Goal: Task Accomplishment & Management: Complete application form

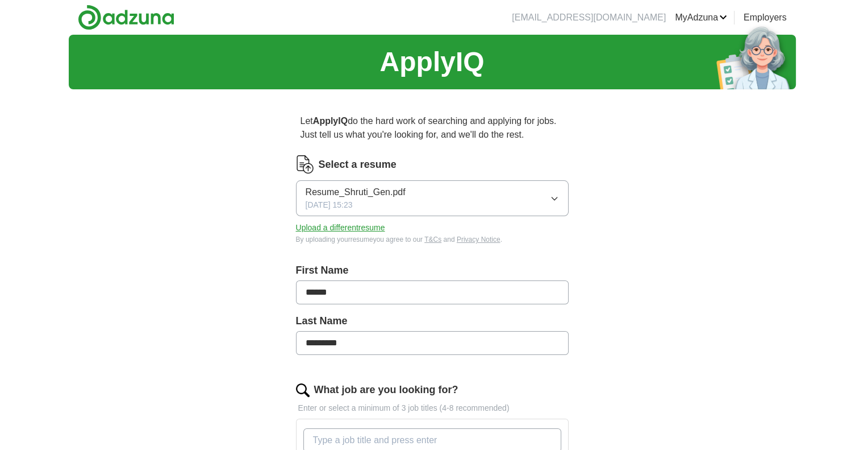
click at [445, 204] on button "Resume_Shruti_Gen.pdf [DATE] 15:23" at bounding box center [432, 198] width 273 height 36
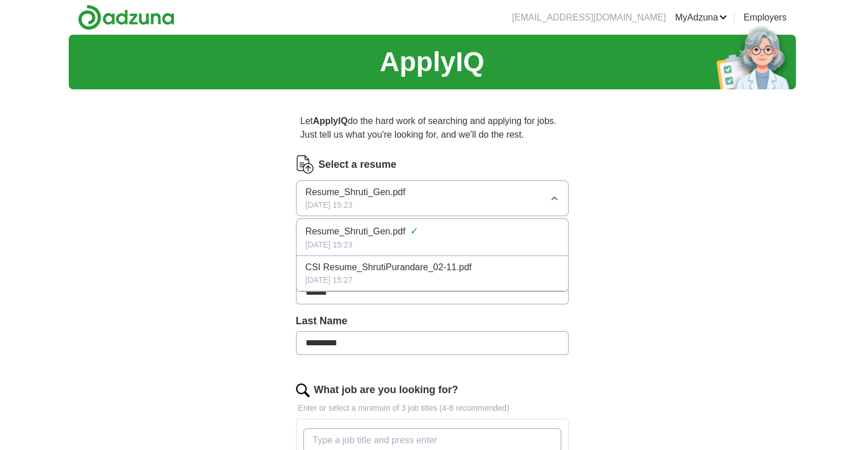
click at [303, 164] on img at bounding box center [305, 164] width 18 height 18
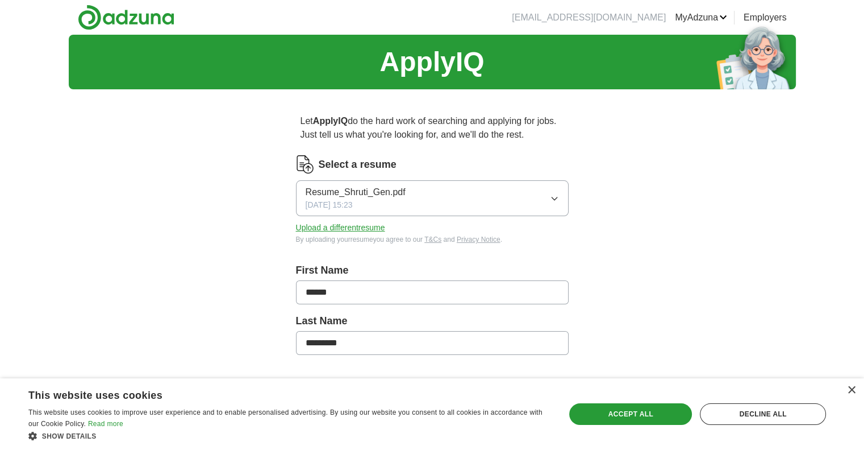
click at [359, 226] on button "Upload a different resume" at bounding box center [340, 228] width 89 height 12
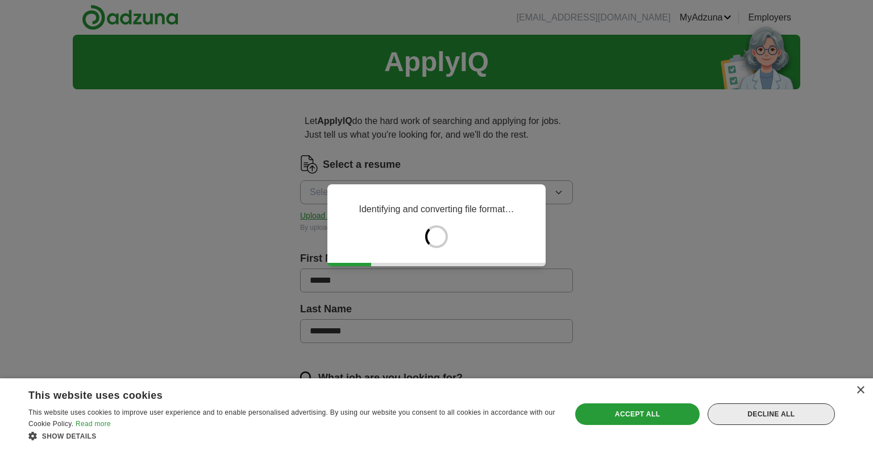
click at [777, 421] on div "Decline all" at bounding box center [771, 414] width 127 height 22
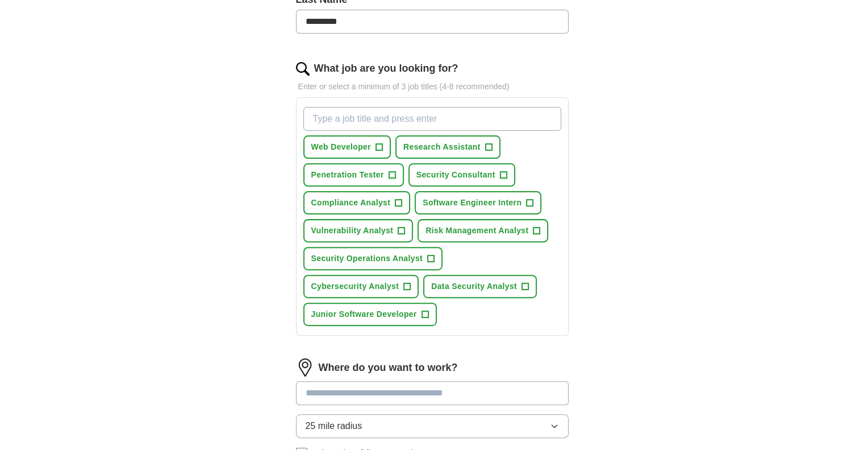
scroll to position [341, 0]
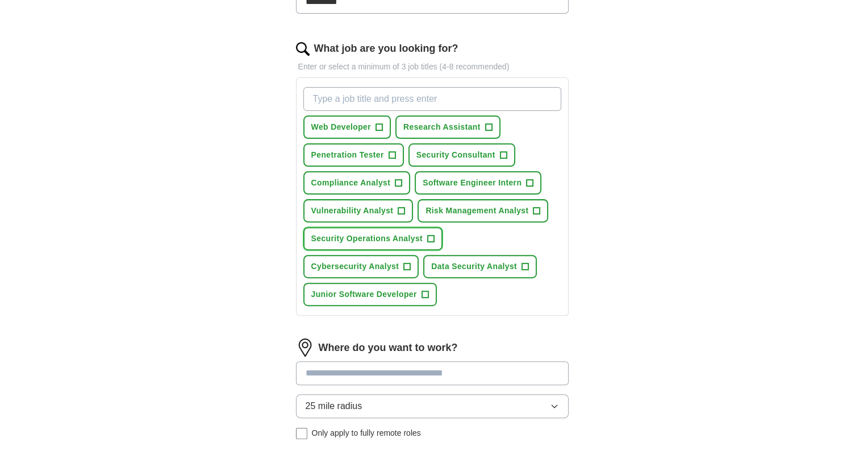
click at [430, 234] on span "+" at bounding box center [430, 238] width 7 height 9
click at [405, 267] on span "+" at bounding box center [407, 266] width 7 height 9
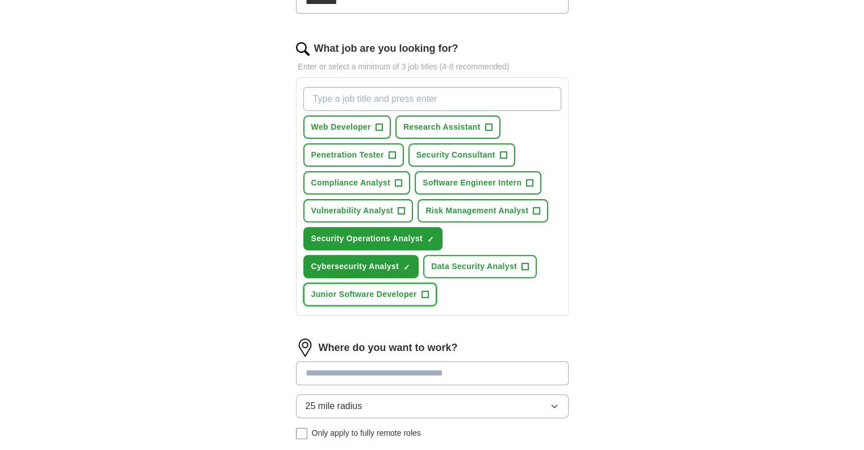
click at [428, 288] on button "Junior Software Developer +" at bounding box center [370, 293] width 134 height 23
click at [407, 213] on button "Vulnerability Analyst +" at bounding box center [358, 210] width 110 height 23
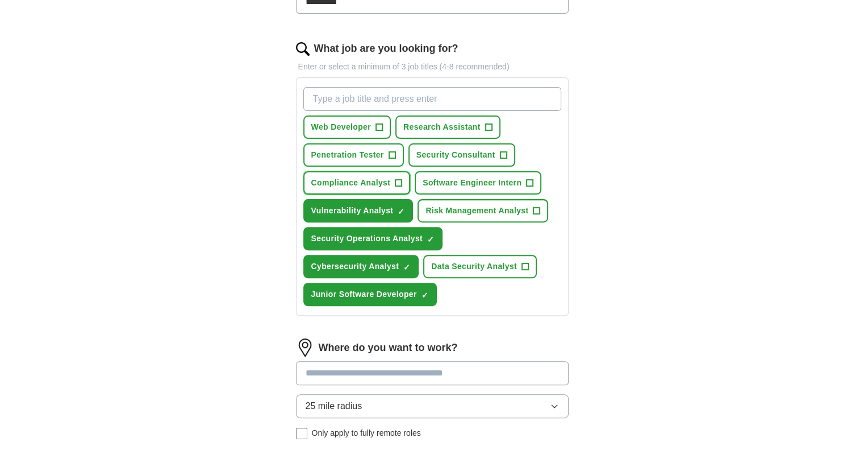
click at [403, 186] on button "Compliance Analyst +" at bounding box center [356, 182] width 107 height 23
click at [465, 205] on span "Risk Management Analyst" at bounding box center [477, 211] width 103 height 12
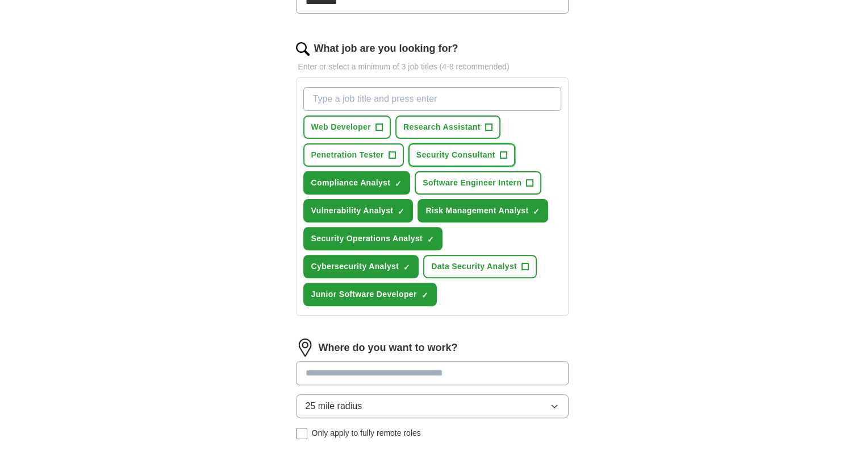
click at [474, 151] on span "Security Consultant" at bounding box center [456, 155] width 79 height 12
click at [366, 154] on span "Penetration Tester" at bounding box center [347, 155] width 73 height 12
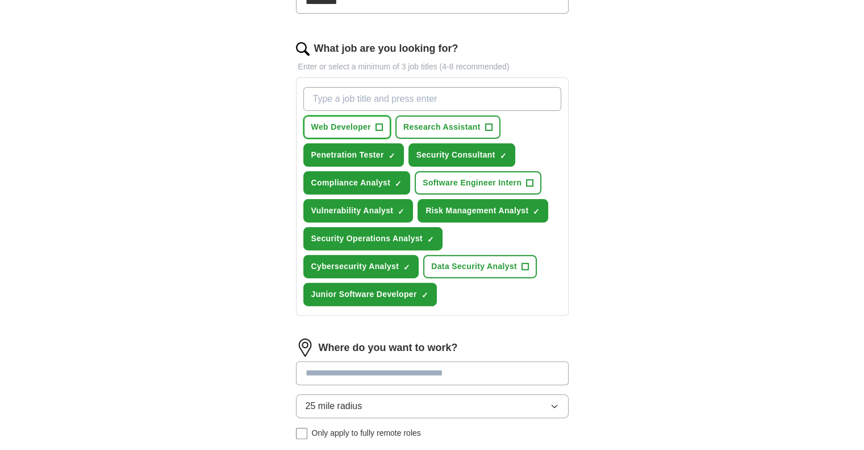
click at [368, 127] on span "Web Developer" at bounding box center [341, 127] width 60 height 12
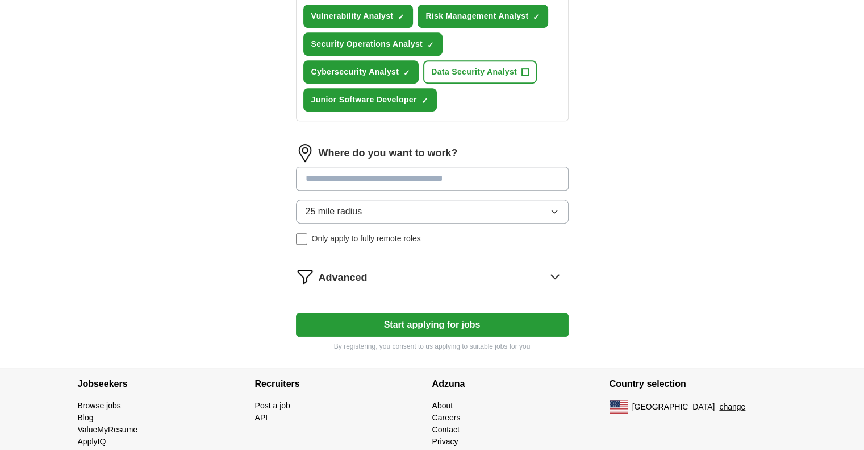
scroll to position [562, 0]
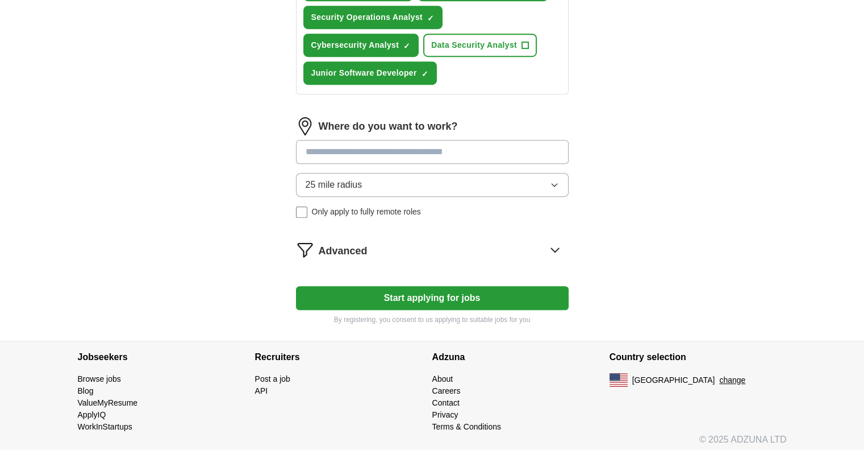
click at [406, 140] on input at bounding box center [432, 152] width 273 height 24
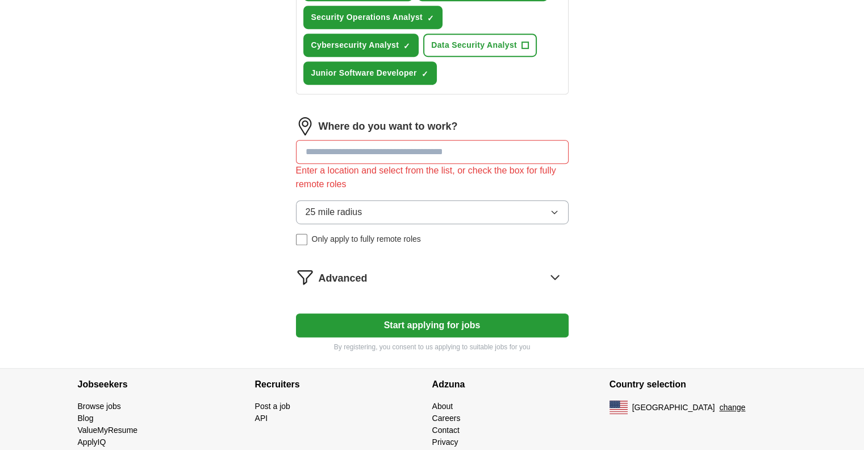
click at [404, 177] on div "Where do you want to work? Enter a location and select from the list, or check …" at bounding box center [432, 185] width 273 height 137
click at [406, 145] on input at bounding box center [432, 152] width 273 height 24
click at [362, 154] on input at bounding box center [432, 152] width 273 height 24
type input "**"
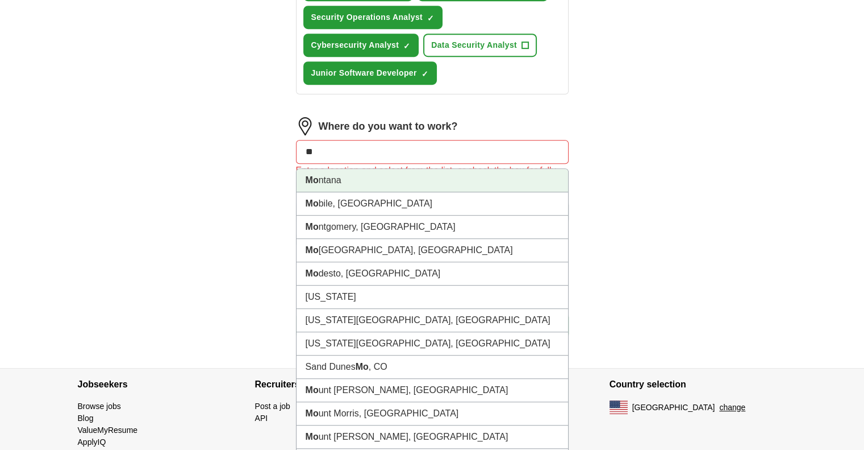
click at [359, 171] on li "Mo ntana" at bounding box center [433, 180] width 272 height 23
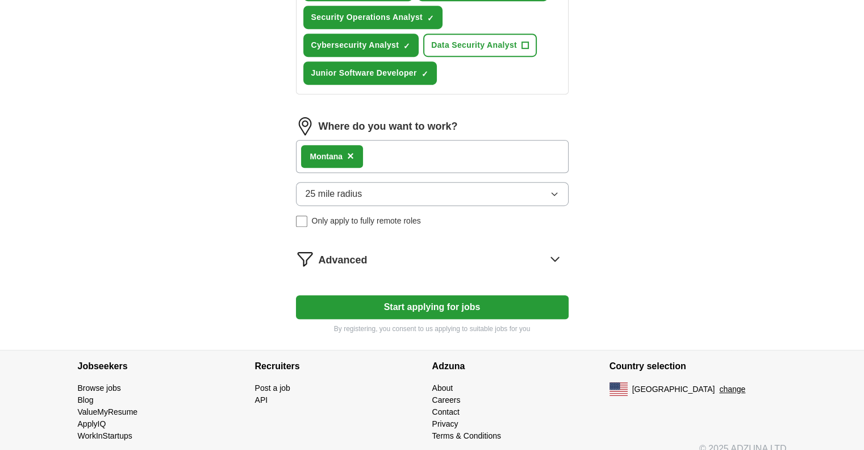
click at [418, 152] on div "Mo ntana ×" at bounding box center [432, 156] width 273 height 33
click at [401, 145] on div "Mo ntana ×" at bounding box center [432, 156] width 273 height 33
click at [355, 187] on span "25 mile radius" at bounding box center [334, 194] width 57 height 14
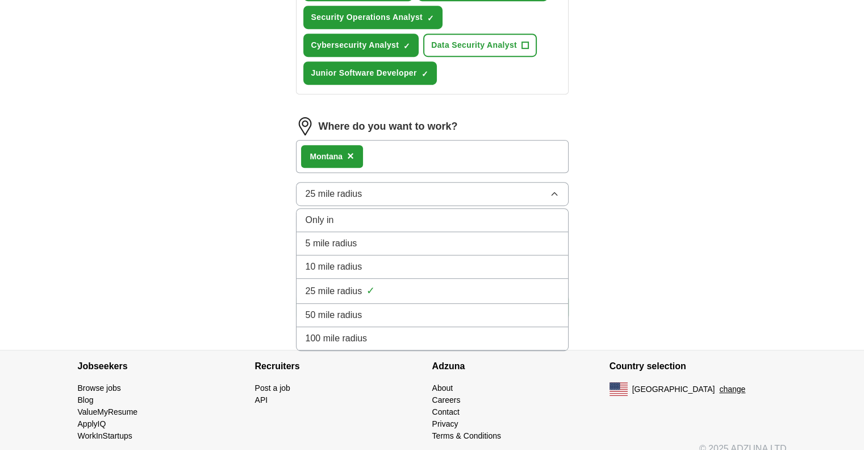
click at [400, 153] on div "Mo ntana ×" at bounding box center [432, 156] width 273 height 33
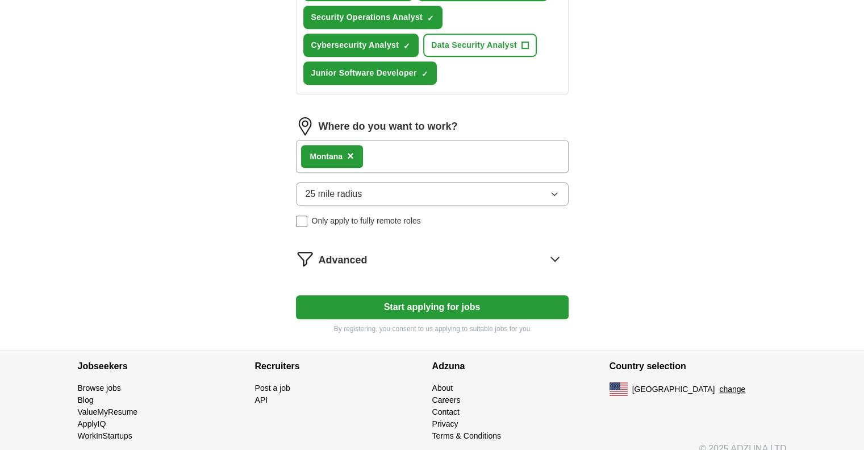
click at [405, 151] on div "Mo ntana ×" at bounding box center [432, 156] width 273 height 33
click at [374, 147] on div "Mo ntana ×" at bounding box center [432, 156] width 273 height 33
click at [385, 297] on button "Start applying for jobs" at bounding box center [432, 307] width 273 height 24
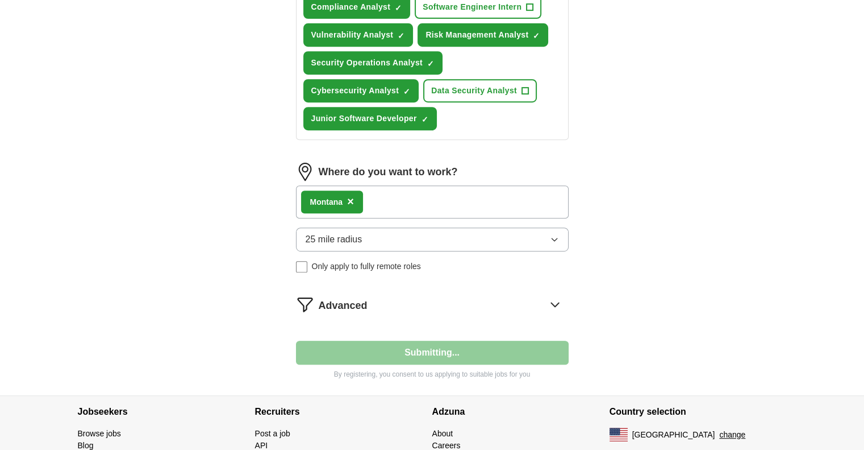
select select "**"
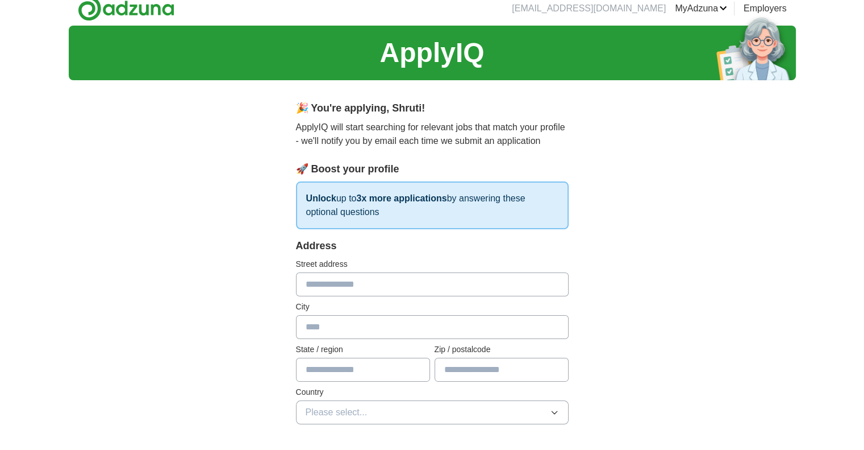
scroll to position [0, 0]
